Goal: Find specific page/section: Find specific page/section

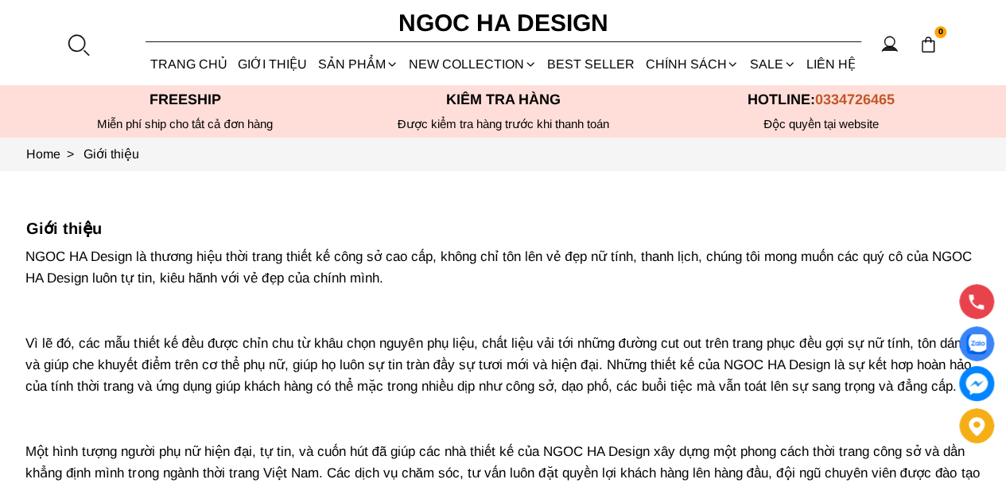
drag, startPoint x: 51, startPoint y: 40, endPoint x: 70, endPoint y: 40, distance: 19.1
click at [51, 40] on section "0 Trang chủ Giới thiệu Sản phẩm [GEOGRAPHIC_DATA] Áo thun Áo sơ mi Áo Peplum Áo…" at bounding box center [503, 42] width 1006 height 85
click at [80, 41] on div at bounding box center [78, 45] width 24 height 24
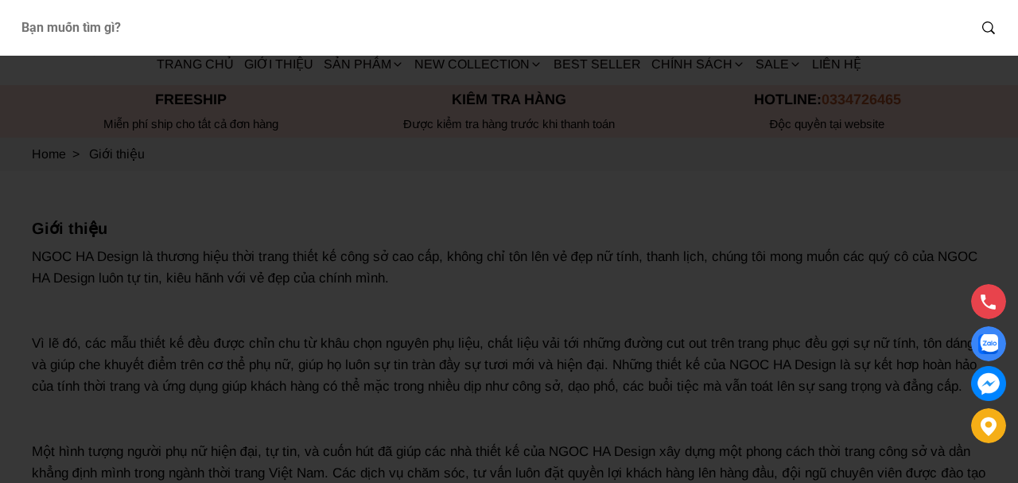
click at [160, 37] on input "Input search Bạn muốn tìm gì?" at bounding box center [488, 28] width 960 height 37
type input "BJ142"
